Goal: Information Seeking & Learning: Learn about a topic

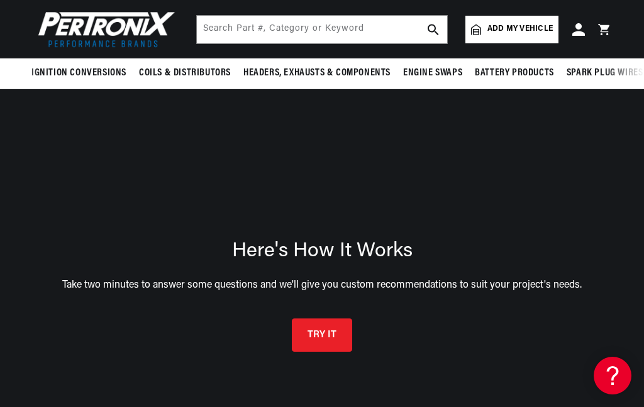
click at [339, 319] on button "TRY IT" at bounding box center [322, 335] width 60 height 33
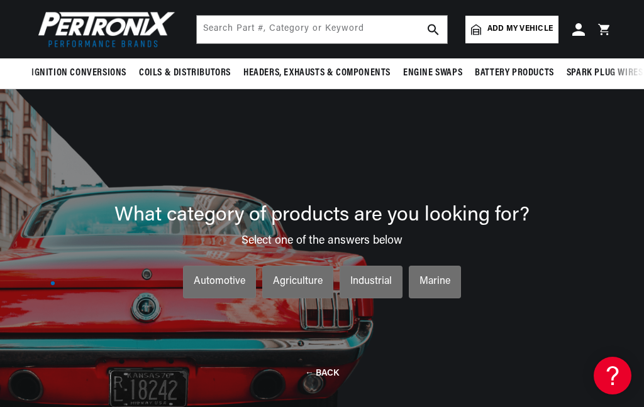
scroll to position [90, 0]
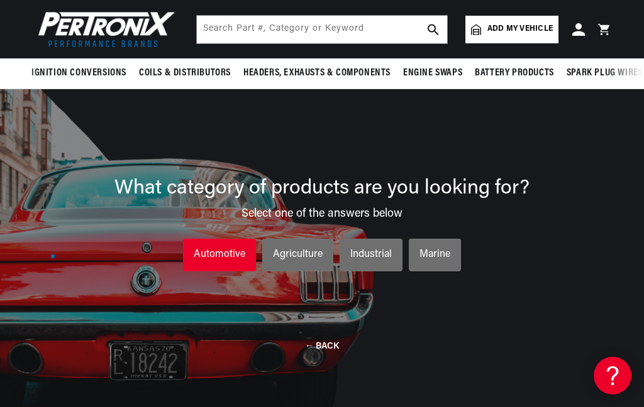
click at [231, 247] on div "Automotive" at bounding box center [220, 255] width 52 height 16
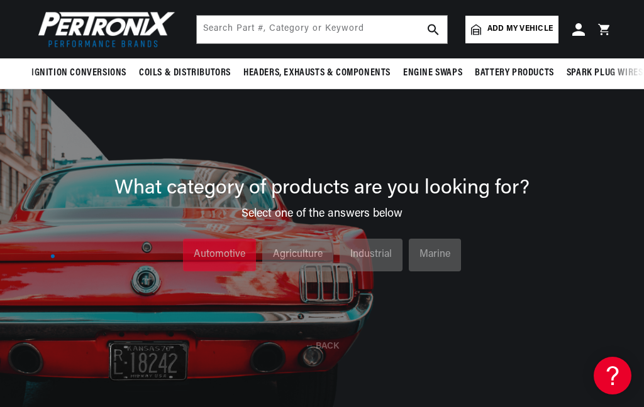
scroll to position [0, 381]
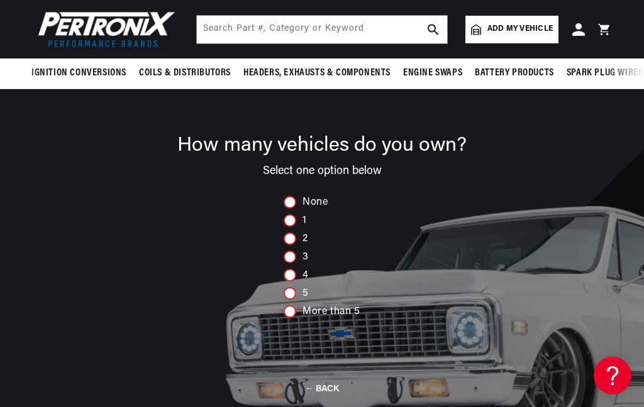
click at [301, 251] on div "3" at bounding box center [322, 257] width 77 height 13
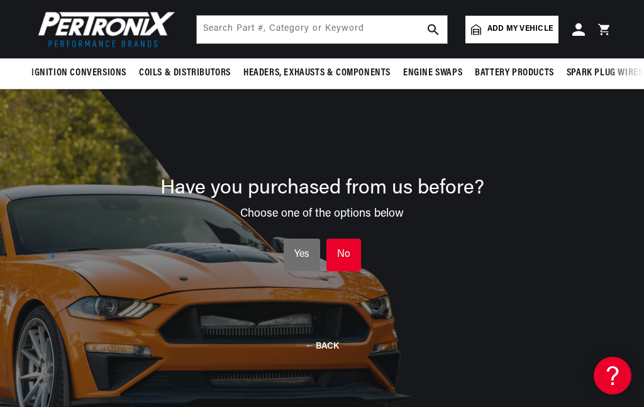
click at [354, 239] on li "No No No" at bounding box center [343, 255] width 35 height 33
click at [353, 220] on ul "Yes Yes Yes No No No" at bounding box center [321, 248] width 543 height 57
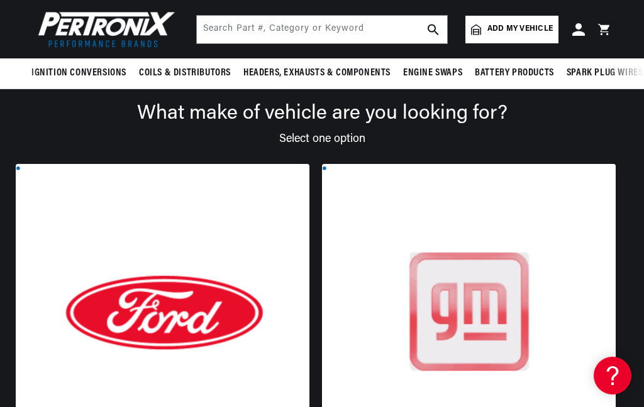
scroll to position [102, 0]
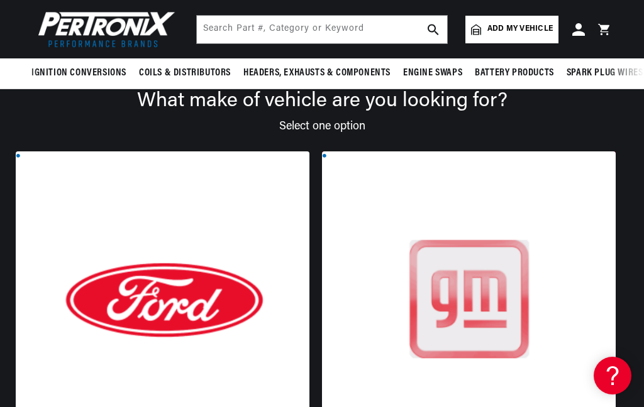
click at [503, 296] on div at bounding box center [469, 313] width 294 height 323
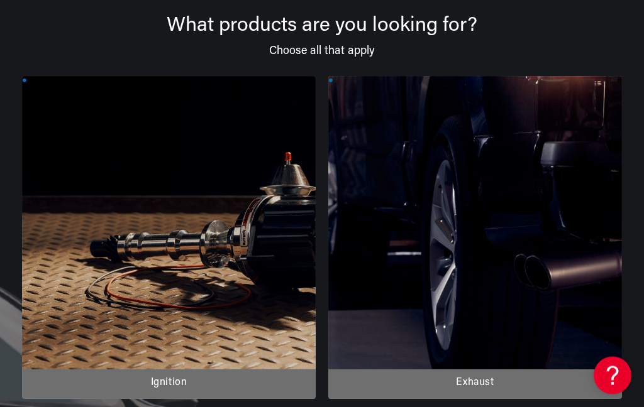
scroll to position [0, 0]
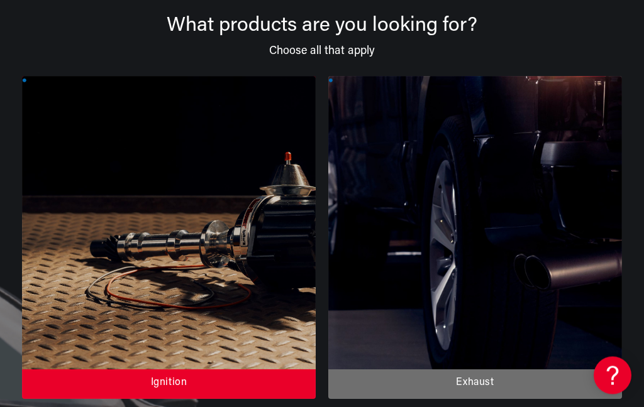
click at [241, 287] on div at bounding box center [169, 238] width 294 height 323
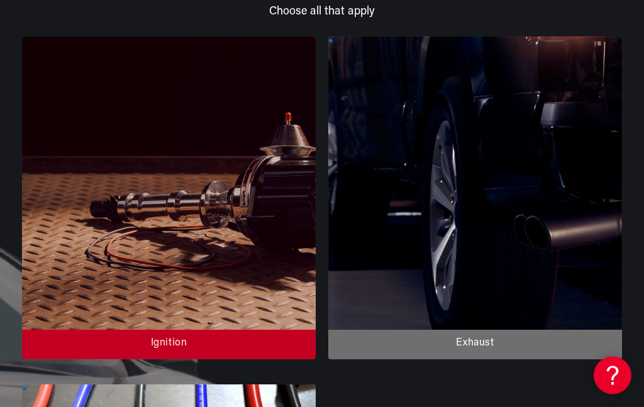
scroll to position [242, 0]
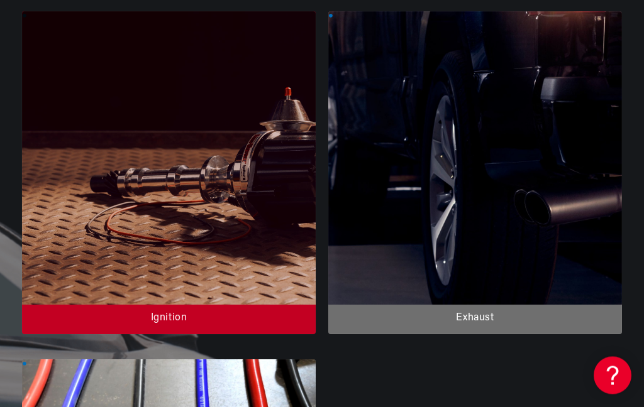
click at [240, 299] on div at bounding box center [169, 173] width 294 height 323
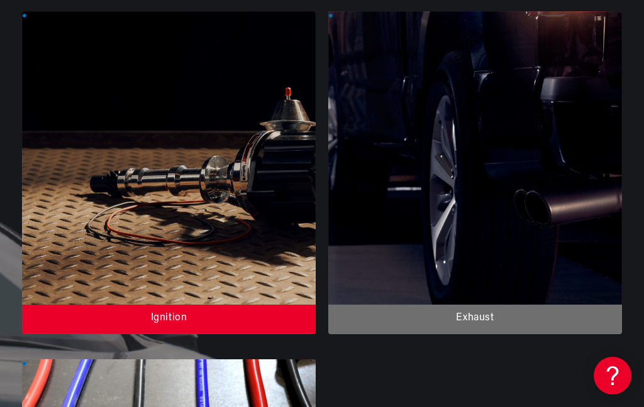
click at [229, 318] on div at bounding box center [169, 172] width 294 height 323
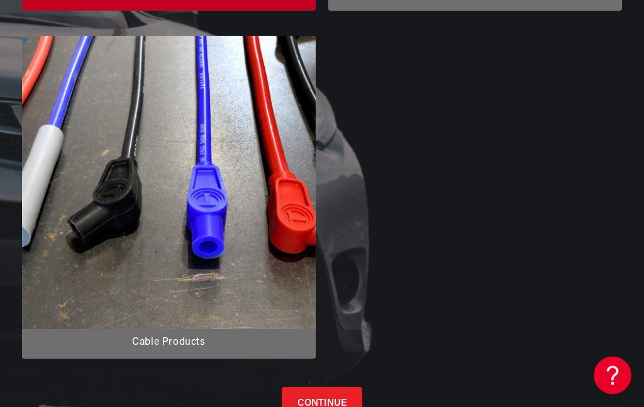
scroll to position [0, 0]
click at [326, 406] on button "CONTINUE" at bounding box center [322, 404] width 80 height 33
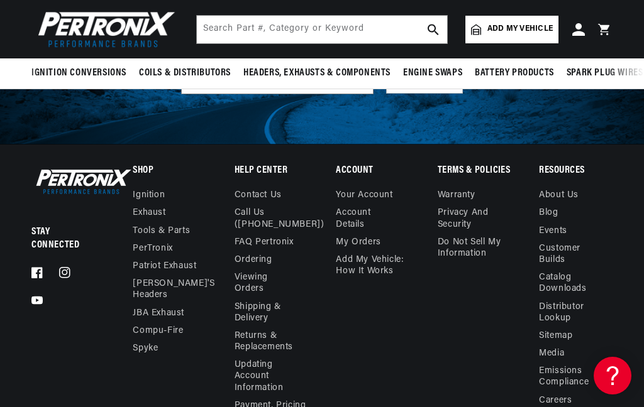
scroll to position [90, 0]
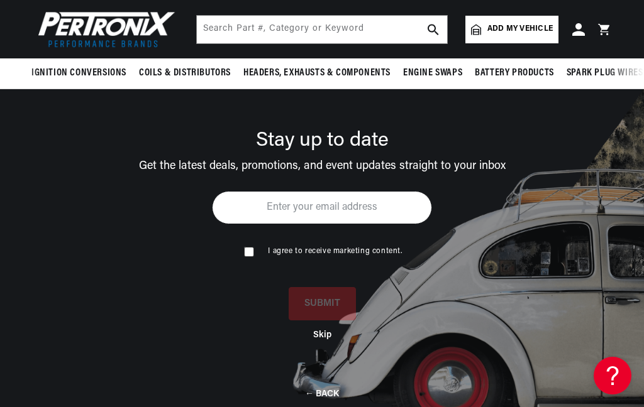
click at [329, 330] on button "Skip" at bounding box center [322, 335] width 18 height 11
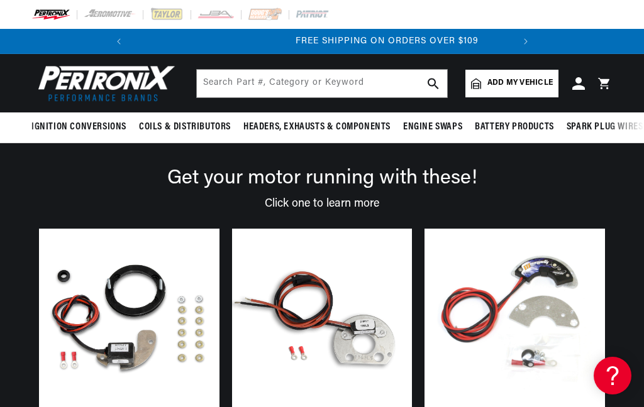
scroll to position [0, 28]
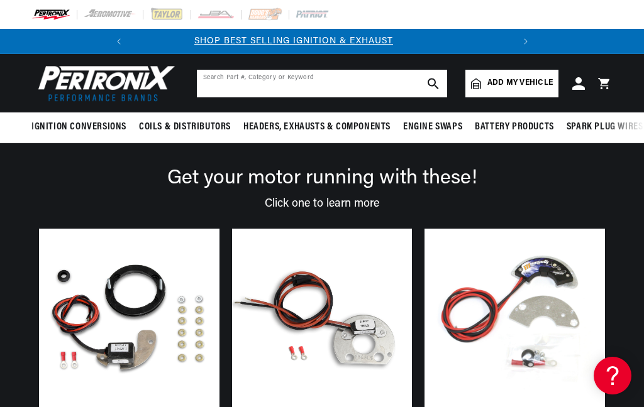
click at [336, 87] on input "text" at bounding box center [322, 84] width 250 height 28
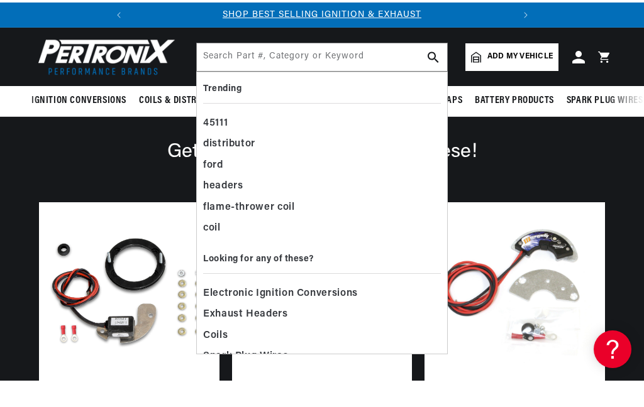
scroll to position [26, 0]
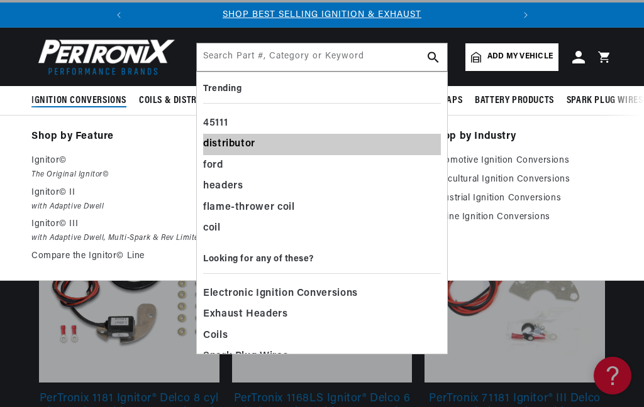
click at [245, 139] on div "distributor" at bounding box center [322, 144] width 238 height 21
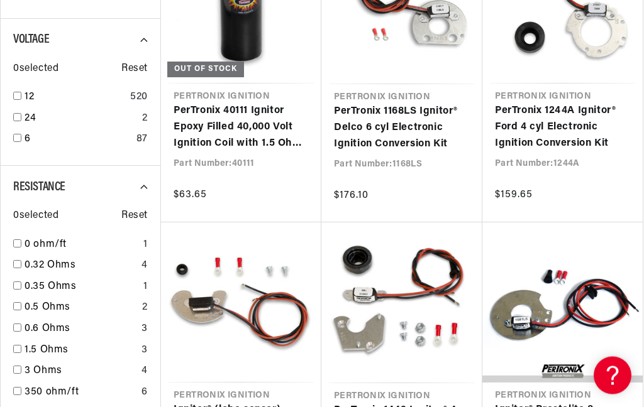
scroll to position [1007, 0]
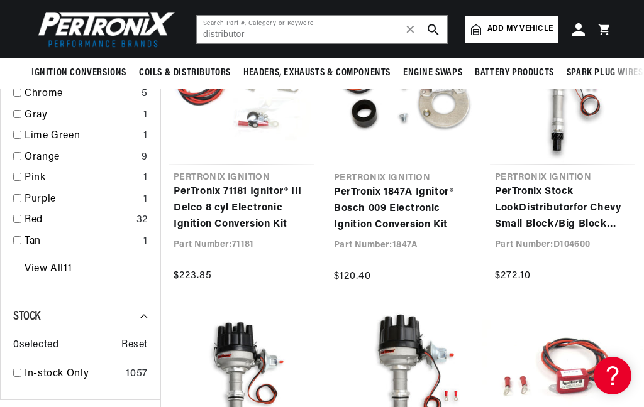
scroll to position [2015, 0]
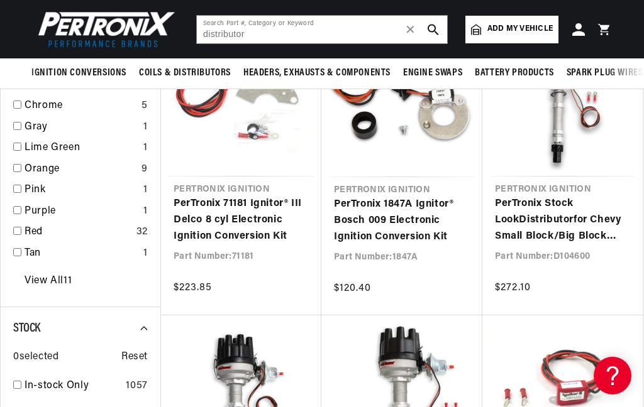
click at [575, 223] on link "PerTronix Stock Look Distributor for Chevy Small Block/Big Block Engines" at bounding box center [562, 220] width 135 height 48
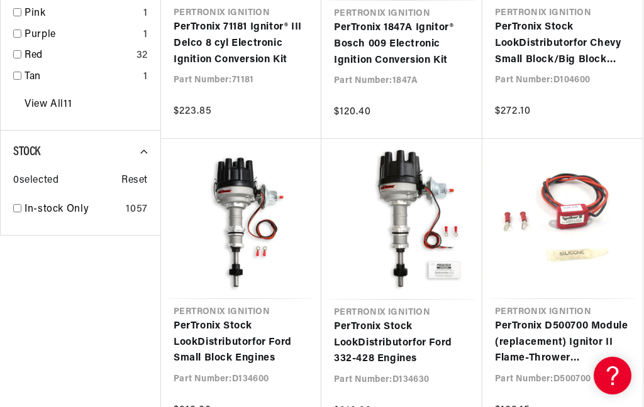
scroll to position [2199, 0]
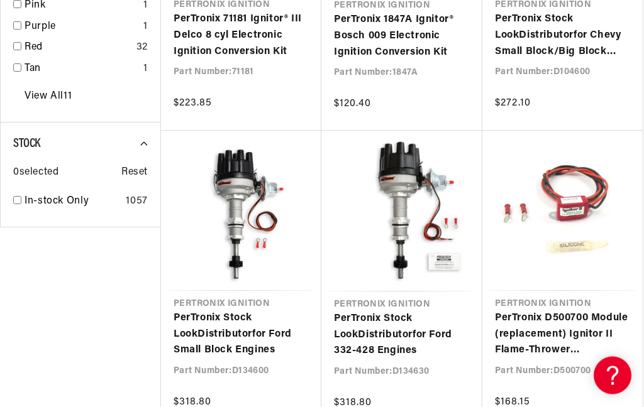
scroll to position [0, 381]
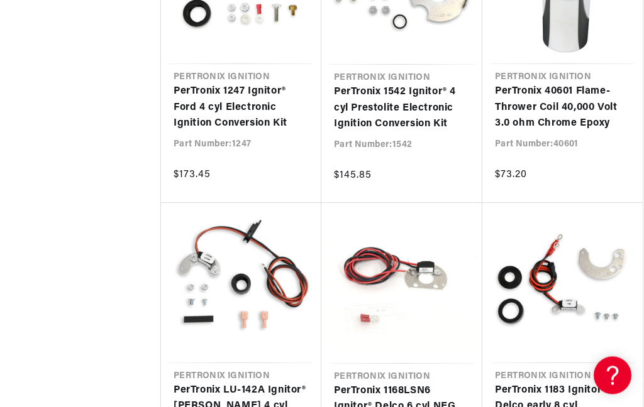
scroll to position [0, 381]
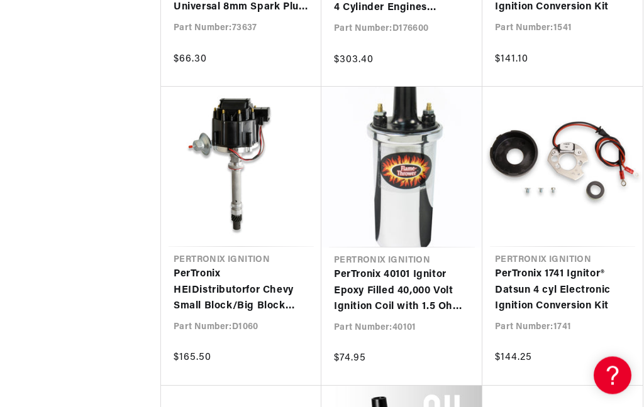
scroll to position [5236, 0]
click at [235, 280] on link "PerTronix HEI Distributor for Chevy Small Block/Big Block Engines" at bounding box center [241, 291] width 135 height 48
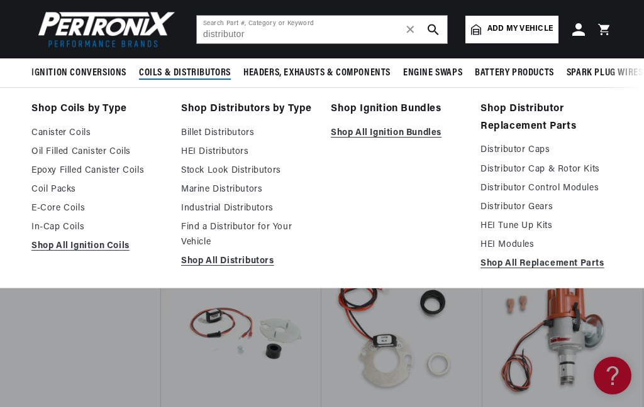
scroll to position [0, 381]
click at [284, 37] on input "distributor" at bounding box center [322, 30] width 250 height 28
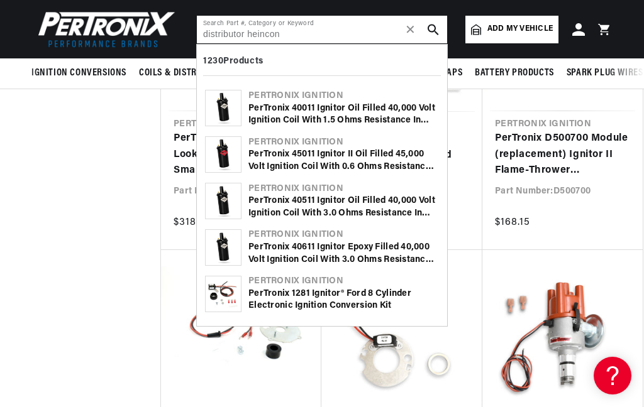
scroll to position [0, 0]
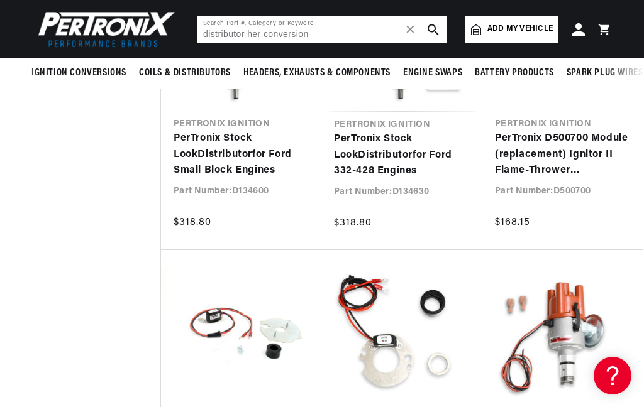
type input "distributor her conversion"
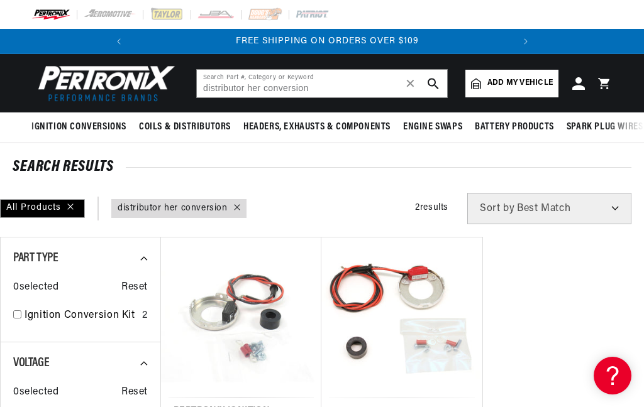
scroll to position [0, 381]
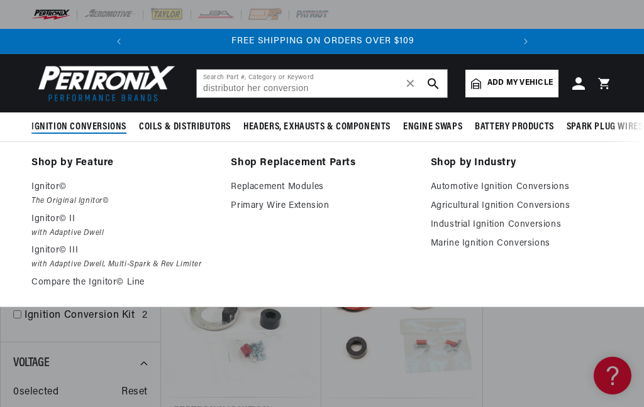
click at [555, 188] on link "Automotive Ignition Conversions" at bounding box center [522, 187] width 182 height 15
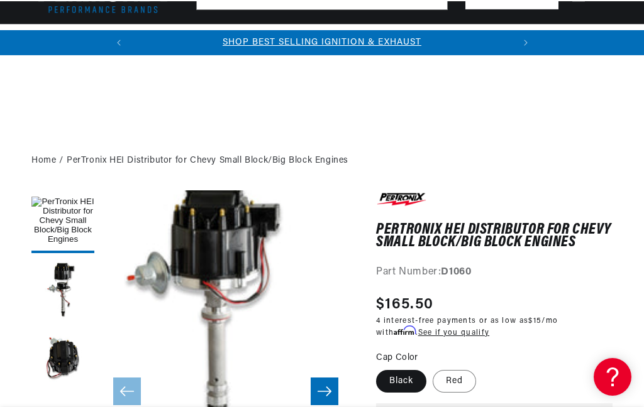
scroll to position [0, 381]
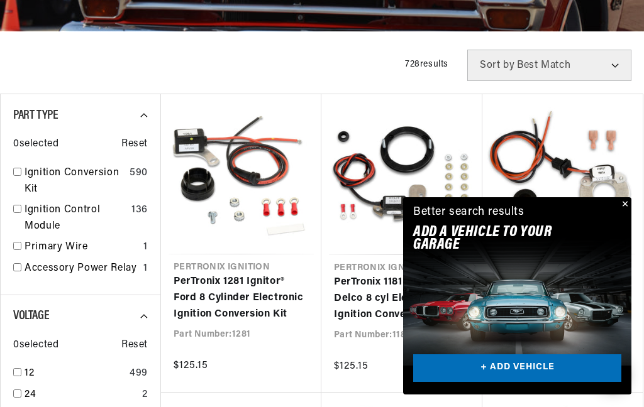
click at [630, 274] on link "PerTronix 1847A Ignitor® Bosch 009 Electronic Ignition Conversion Kit" at bounding box center [562, 298] width 135 height 48
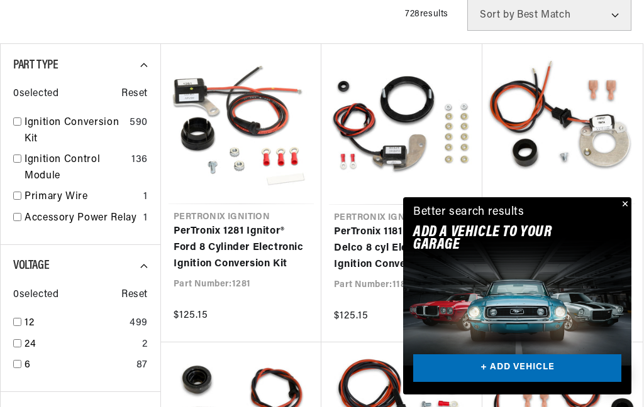
click at [630, 207] on button "Close" at bounding box center [623, 204] width 15 height 15
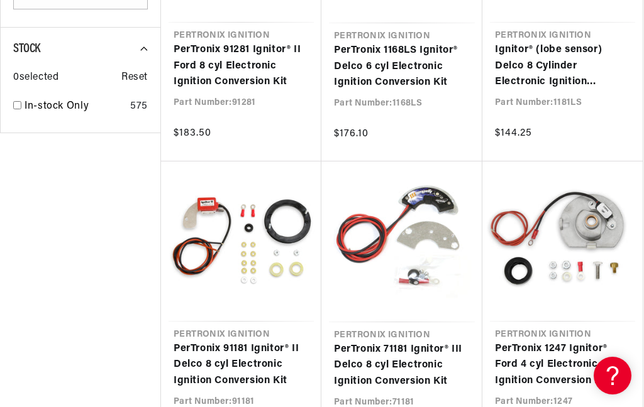
scroll to position [1229, 0]
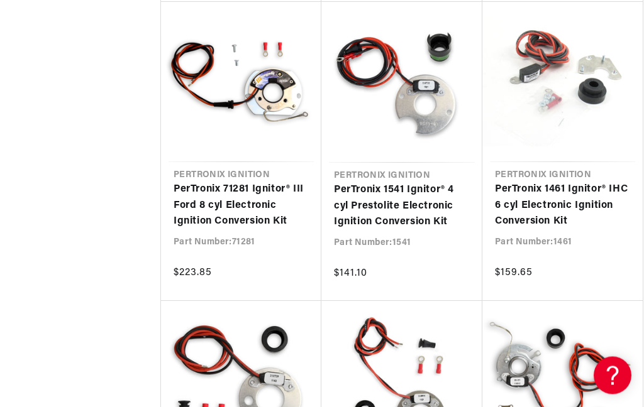
scroll to position [0, 381]
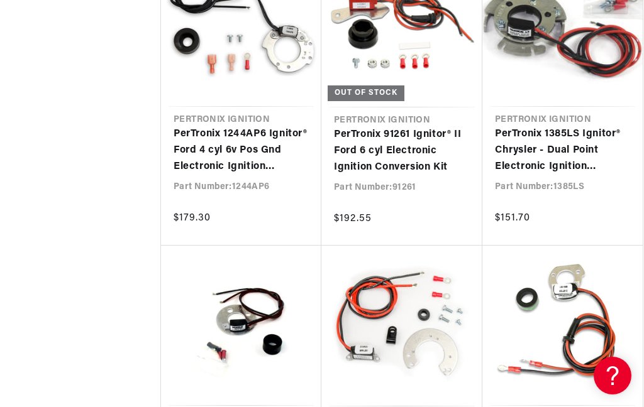
scroll to position [5927, 0]
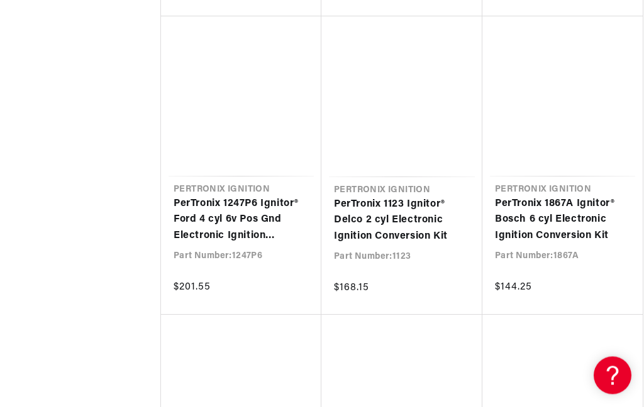
scroll to position [7230, 0]
